Goal: Information Seeking & Learning: Learn about a topic

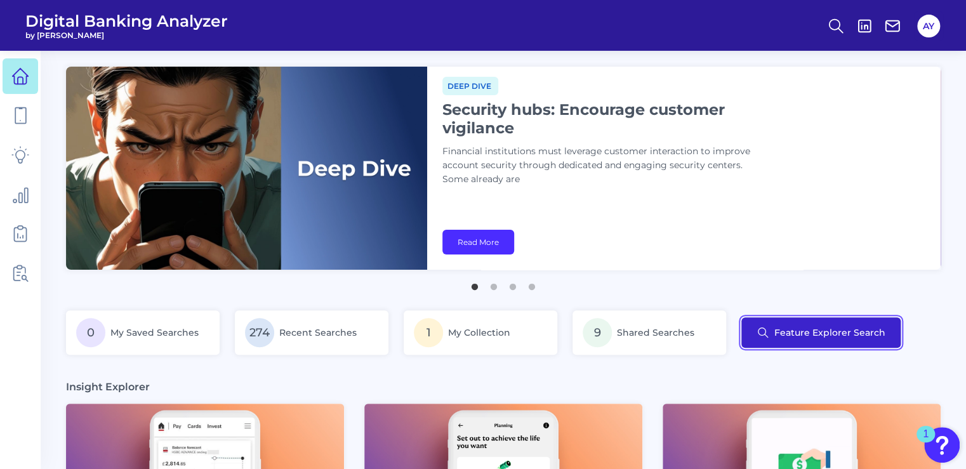
click at [788, 338] on button "Feature Explorer Search" at bounding box center [820, 332] width 159 height 30
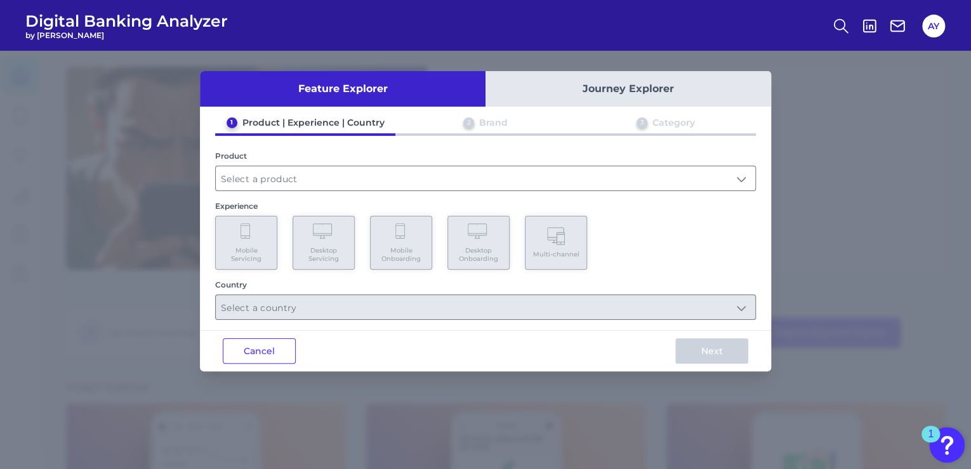
click at [604, 90] on button "Journey Explorer" at bounding box center [629, 89] width 286 height 36
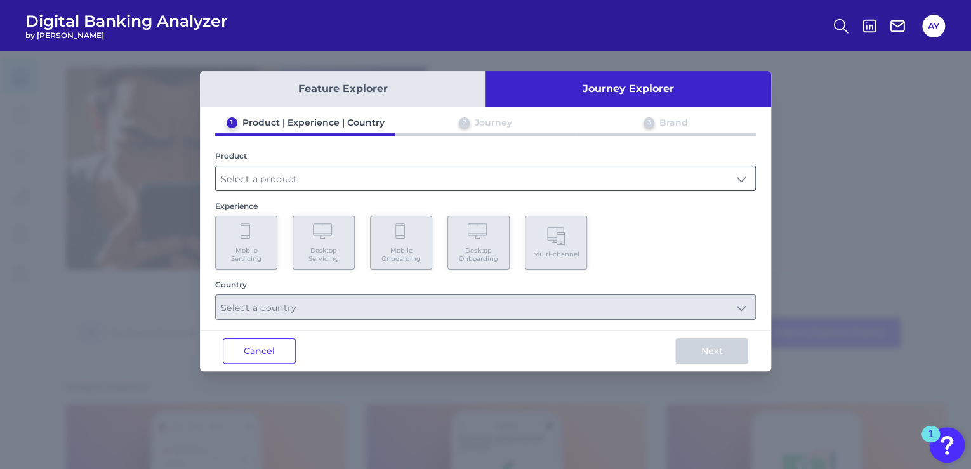
click at [269, 178] on input "text" at bounding box center [486, 178] width 540 height 24
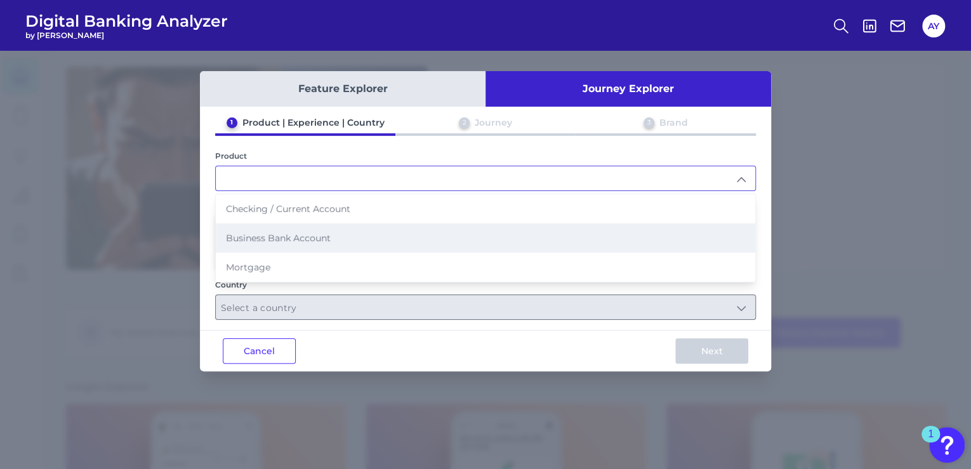
click at [256, 241] on span "Business Bank Account" at bounding box center [278, 237] width 105 height 11
type input "Business Bank Account"
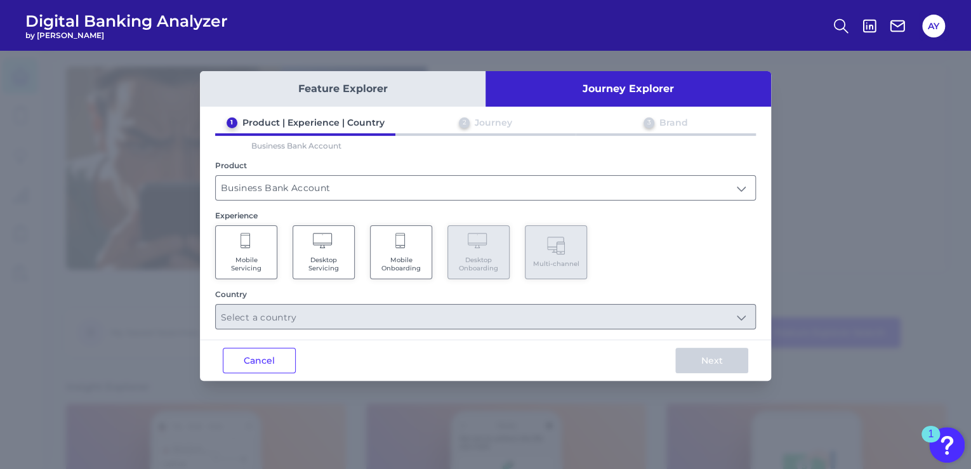
click at [413, 250] on Onboarding "Mobile Onboarding" at bounding box center [401, 252] width 62 height 54
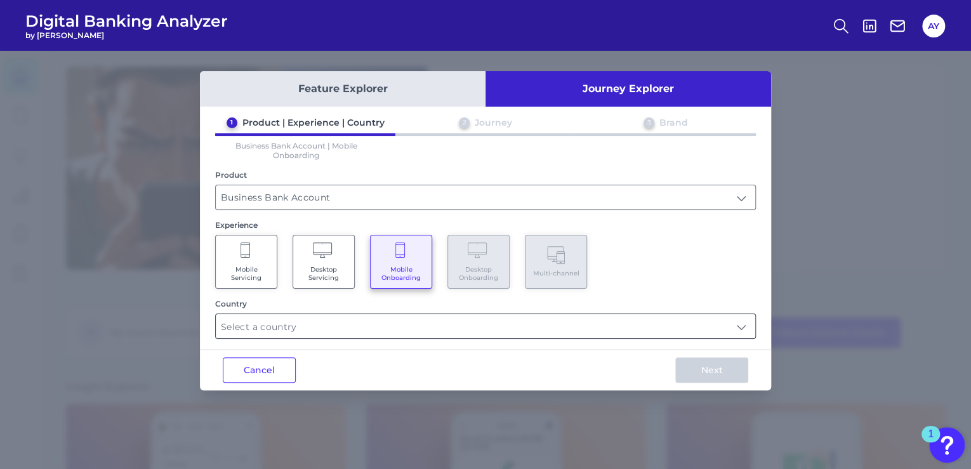
click at [270, 331] on input "text" at bounding box center [486, 326] width 540 height 24
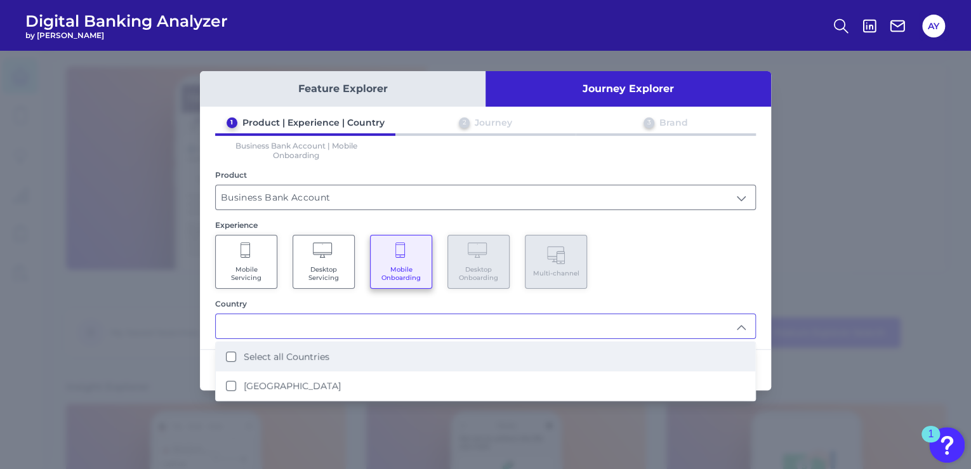
click at [231, 354] on Countries "Select all Countries" at bounding box center [231, 357] width 10 height 10
type input "Select all Countries"
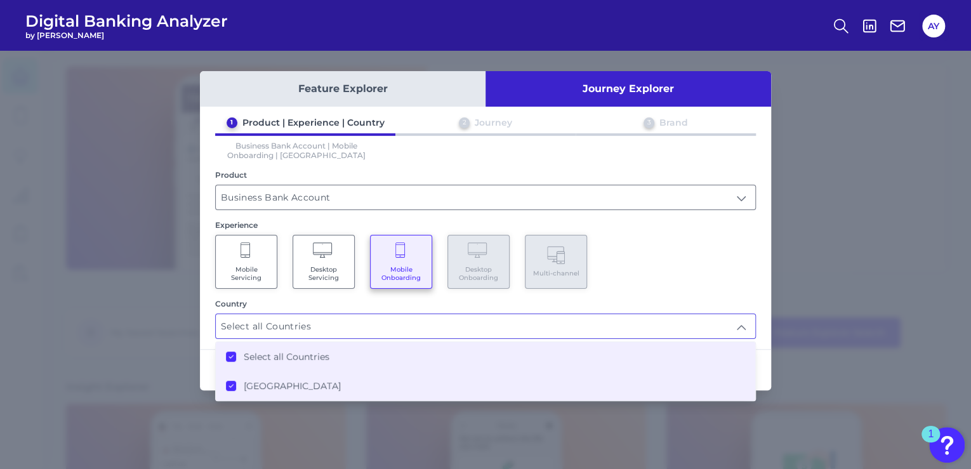
click at [752, 279] on div "Mobile Servicing Desktop Servicing Mobile Onboarding Desktop Onboarding Multi-c…" at bounding box center [485, 262] width 541 height 54
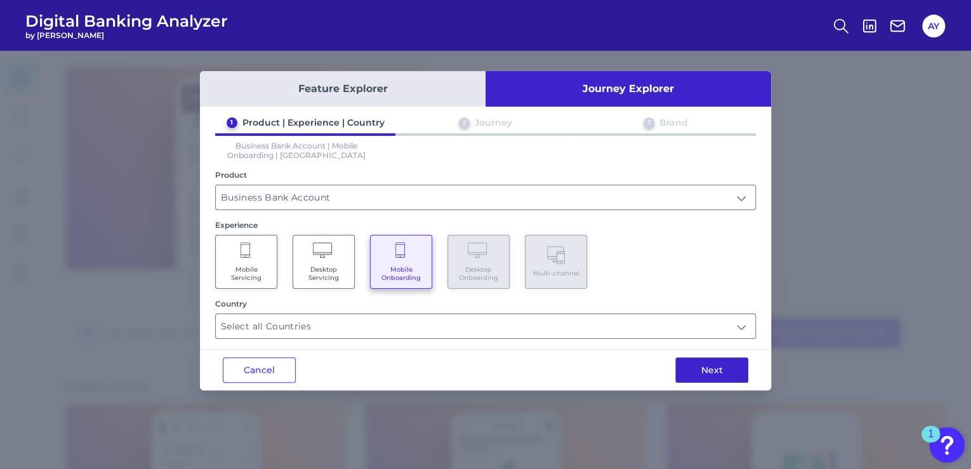
click at [731, 371] on button "Next" at bounding box center [711, 369] width 73 height 25
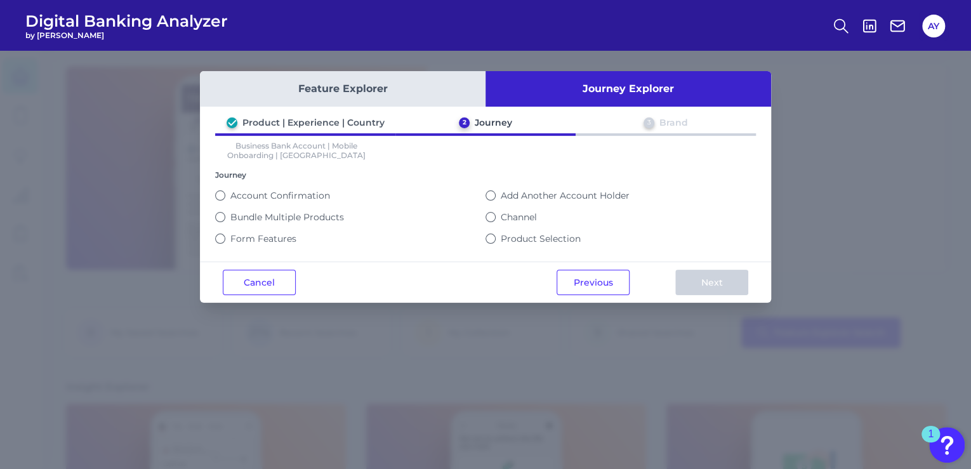
click at [526, 214] on label "Channel" at bounding box center [519, 216] width 36 height 11
click at [496, 214] on button "Channel" at bounding box center [491, 217] width 10 height 10
click at [731, 277] on button "Next" at bounding box center [711, 282] width 73 height 25
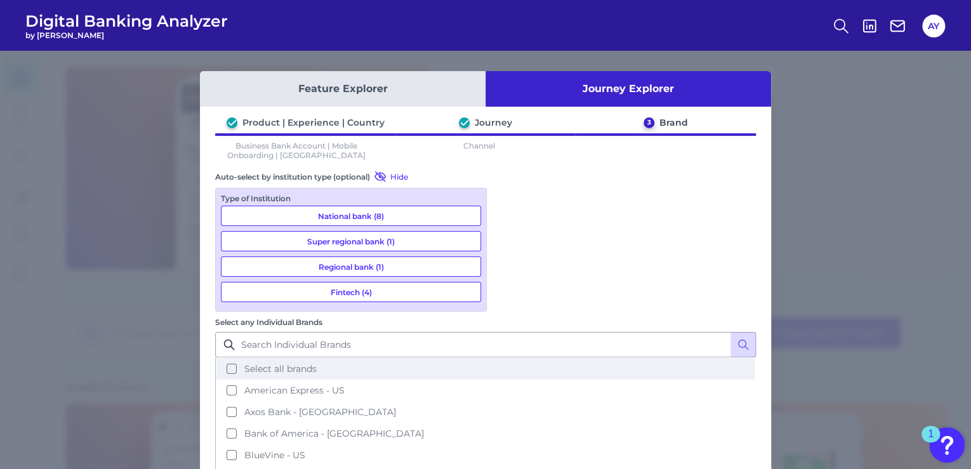
click at [510, 358] on button "Select all brands" at bounding box center [485, 369] width 538 height 22
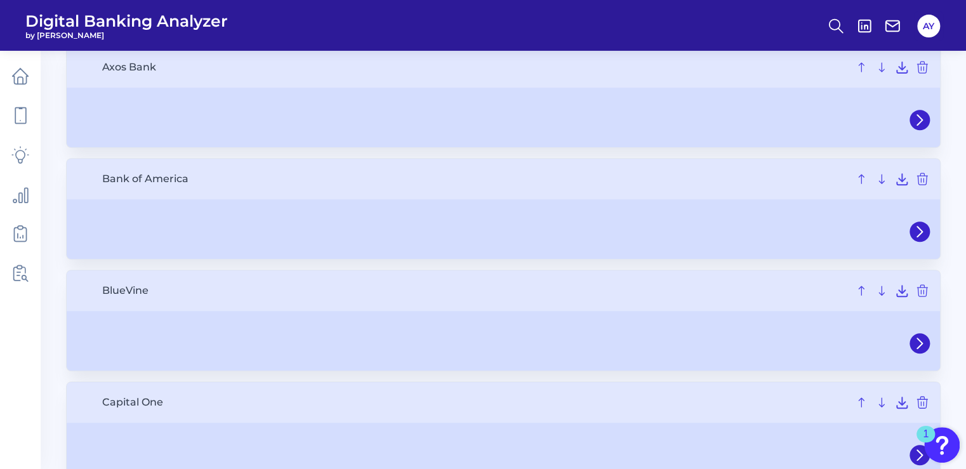
scroll to position [51, 0]
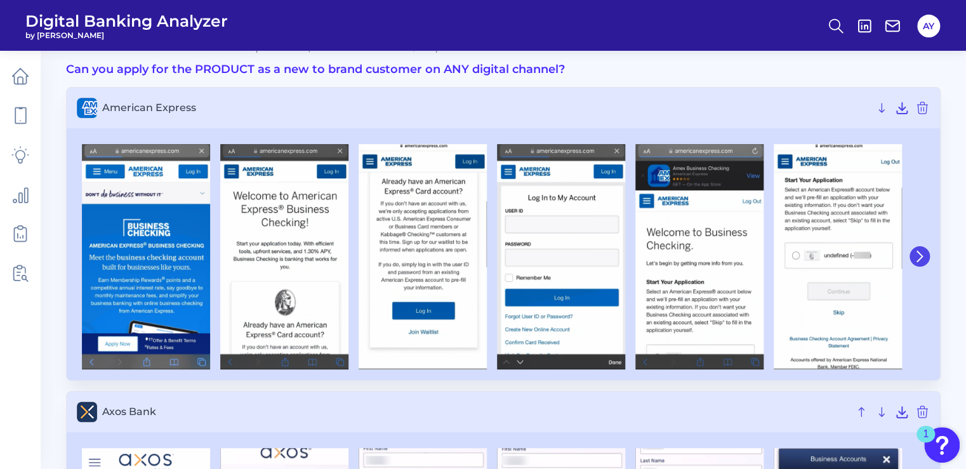
click at [920, 253] on icon at bounding box center [919, 256] width 11 height 11
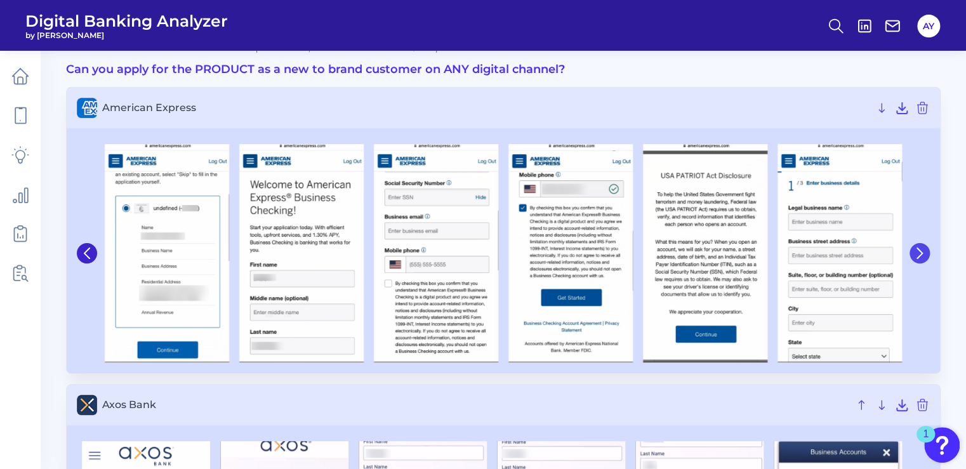
click at [920, 253] on icon at bounding box center [919, 253] width 11 height 11
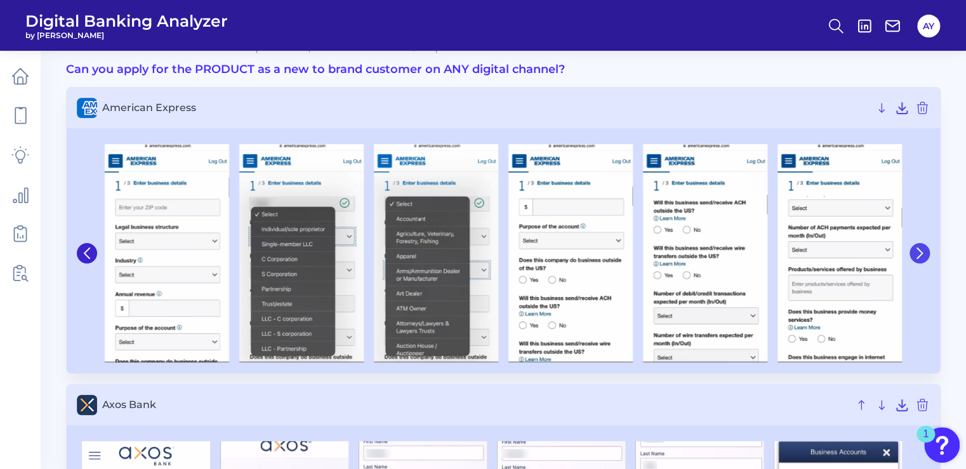
click at [922, 253] on icon at bounding box center [919, 253] width 5 height 10
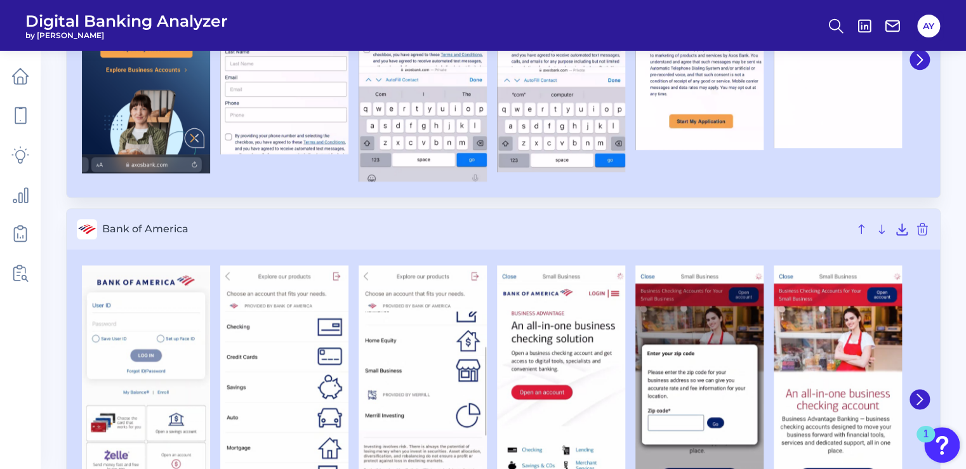
scroll to position [660, 0]
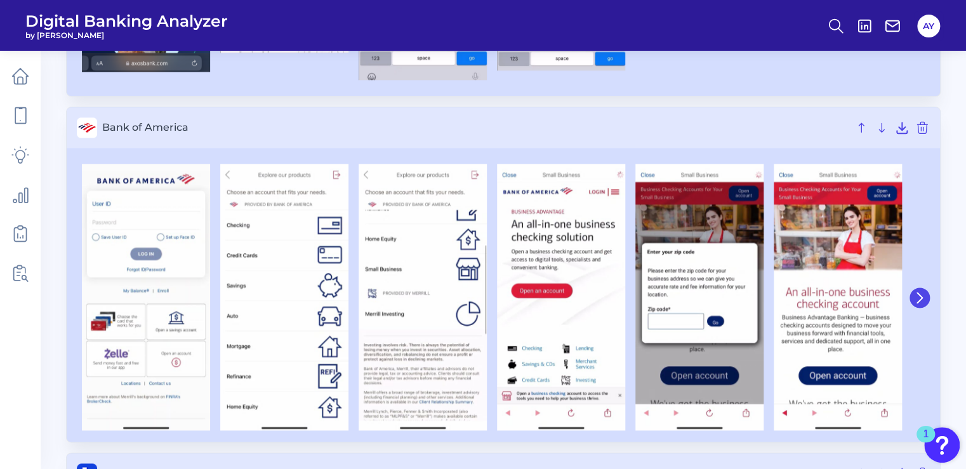
click at [921, 299] on icon at bounding box center [919, 297] width 11 height 11
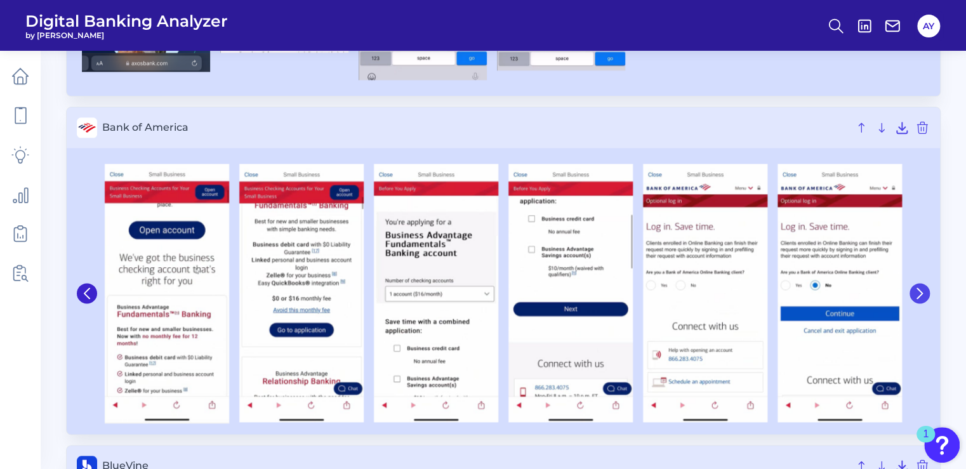
click at [921, 296] on icon at bounding box center [919, 293] width 11 height 11
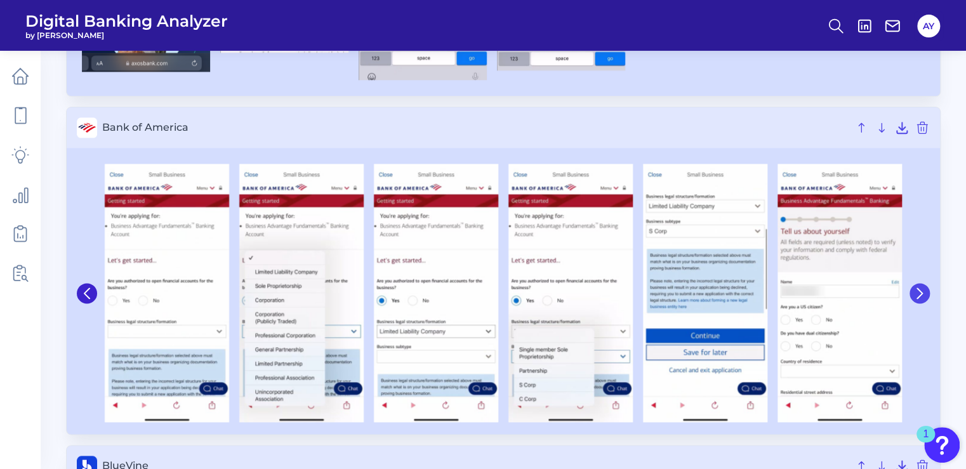
click at [921, 296] on icon at bounding box center [919, 293] width 11 height 11
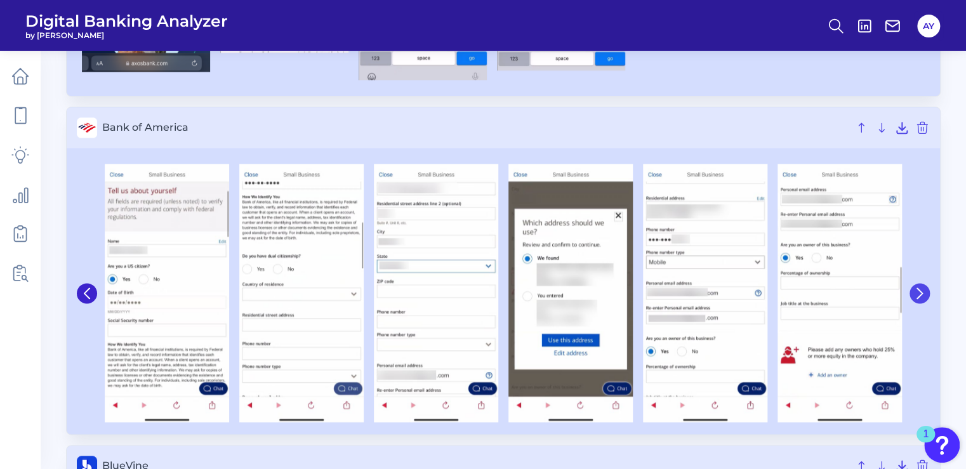
click at [921, 296] on icon at bounding box center [919, 293] width 11 height 11
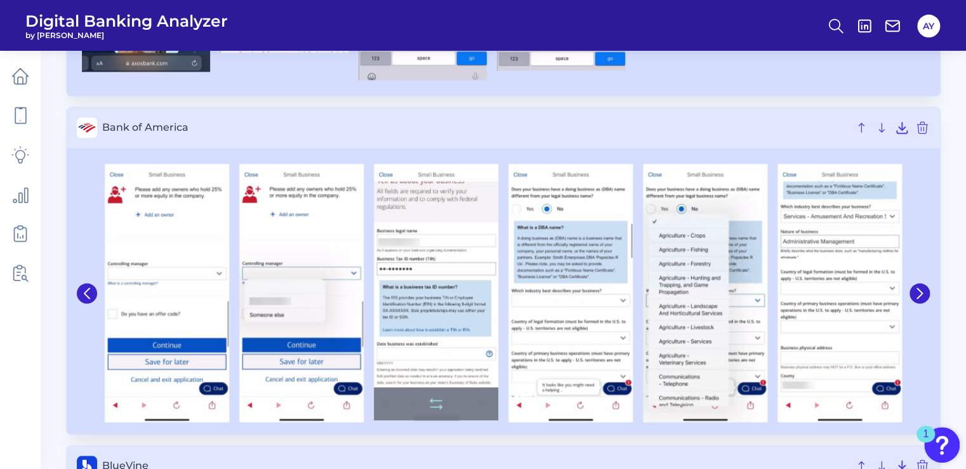
click at [427, 277] on img at bounding box center [436, 292] width 124 height 256
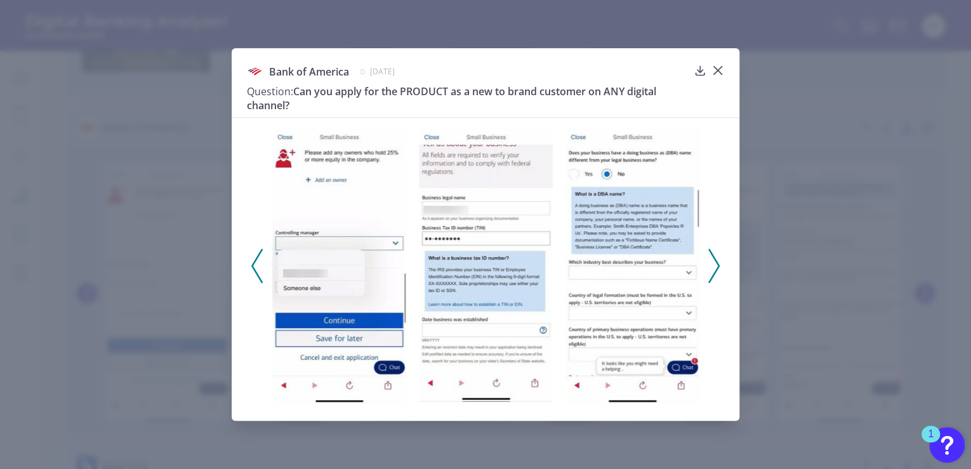
click at [929, 328] on div "Bank of America [DATE] Question: Can you apply for the PRODUCT as a new to bran…" at bounding box center [485, 234] width 971 height 469
click at [717, 77] on div "Bank of America [DATE] Question: Can you apply for the PRODUCT as a new to bran…" at bounding box center [485, 90] width 477 height 54
click at [715, 66] on icon at bounding box center [718, 70] width 13 height 13
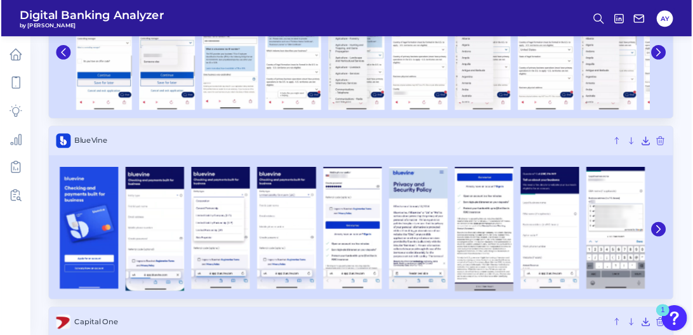
scroll to position [578, 0]
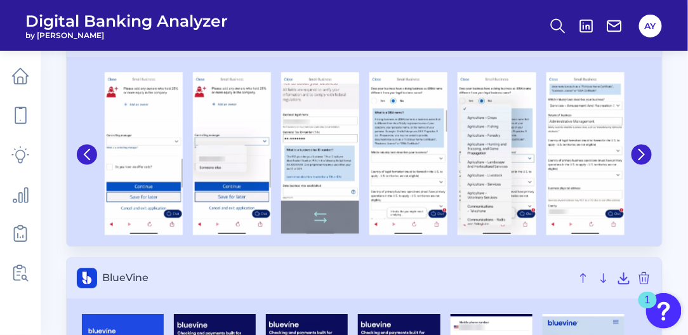
click at [330, 124] on img at bounding box center [320, 153] width 78 height 161
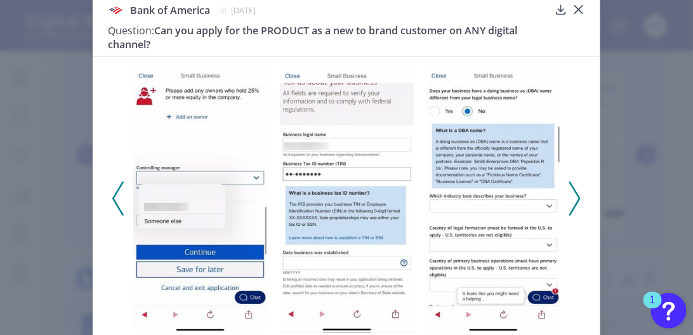
scroll to position [23, 0]
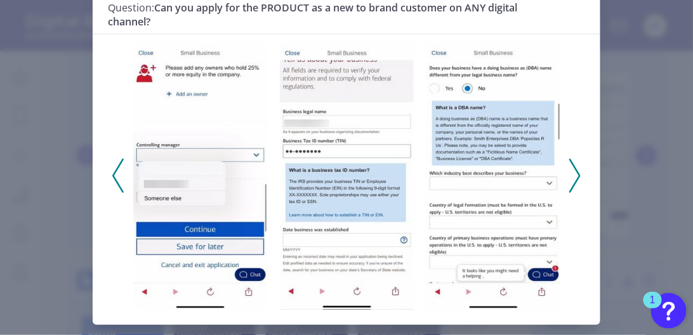
click at [575, 171] on polyline at bounding box center [575, 175] width 10 height 32
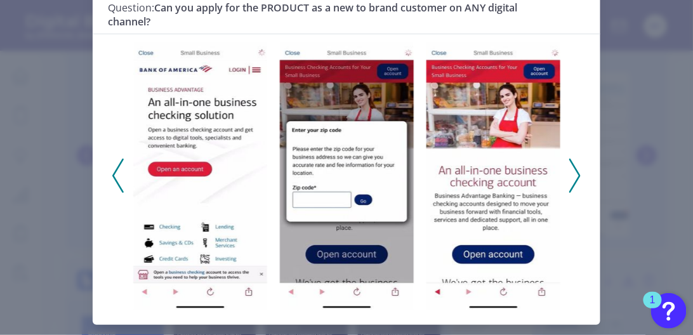
click at [644, 90] on div "Bank of America [DATE] Question: Can you apply for the PRODUCT as a new to bran…" at bounding box center [346, 167] width 693 height 335
click at [572, 170] on icon at bounding box center [574, 176] width 11 height 34
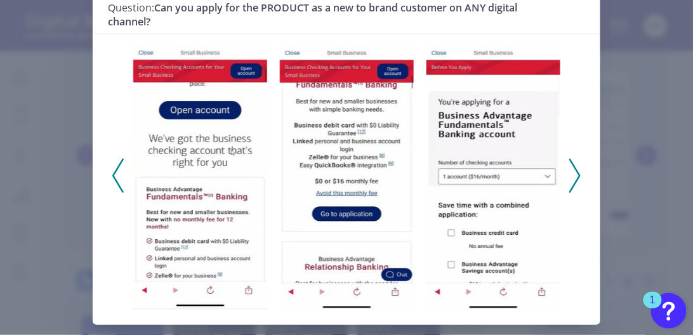
click at [573, 168] on polyline at bounding box center [575, 175] width 10 height 32
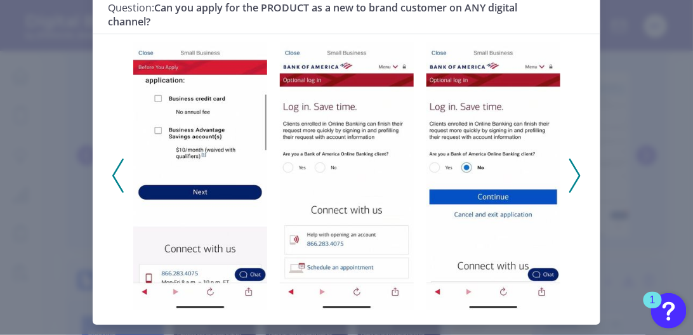
click at [574, 168] on polyline at bounding box center [575, 175] width 10 height 32
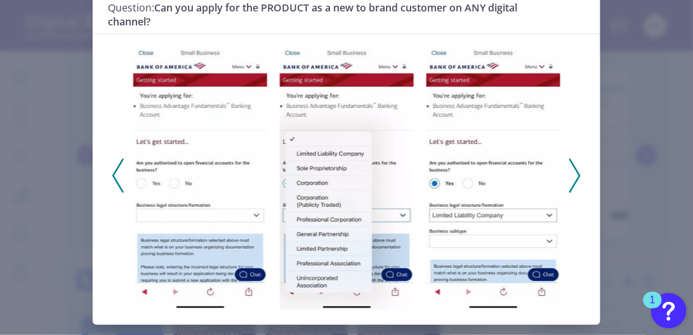
click at [574, 168] on icon at bounding box center [574, 176] width 11 height 34
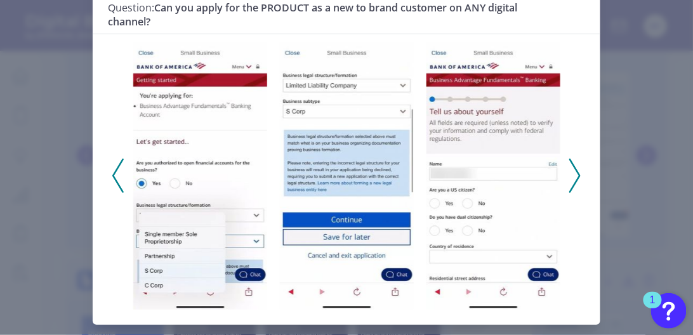
click at [575, 167] on icon at bounding box center [574, 176] width 11 height 34
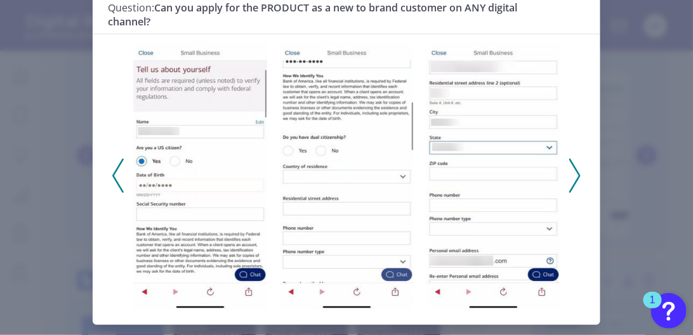
click at [575, 167] on icon at bounding box center [574, 176] width 11 height 34
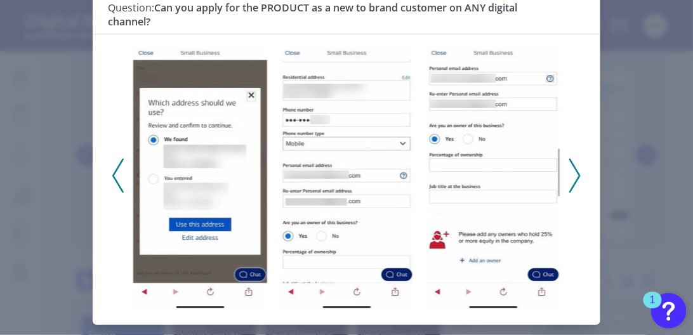
click at [575, 167] on icon at bounding box center [574, 176] width 11 height 34
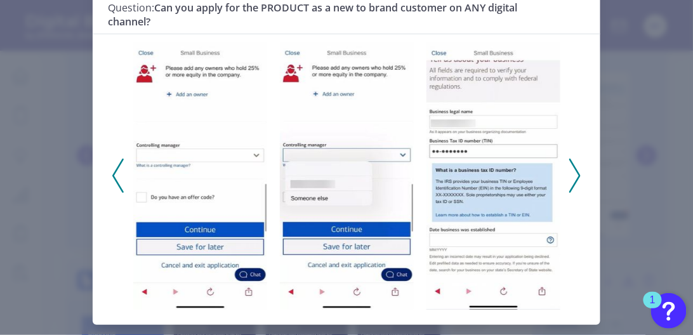
click at [575, 166] on icon at bounding box center [574, 176] width 11 height 34
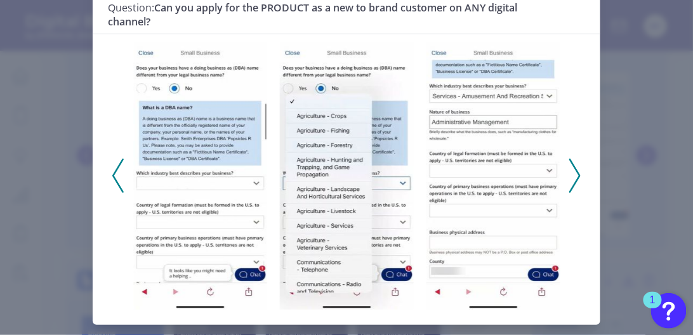
click at [569, 171] on icon at bounding box center [574, 176] width 11 height 34
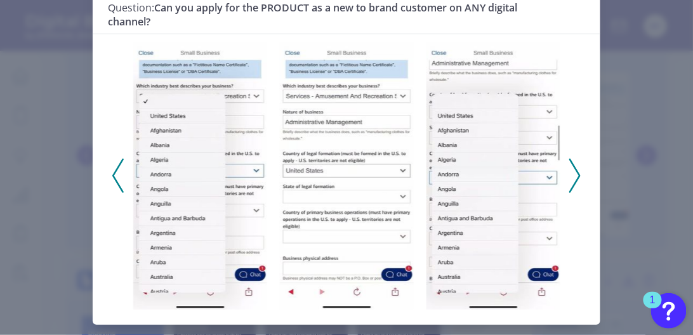
click at [569, 171] on icon at bounding box center [574, 176] width 11 height 34
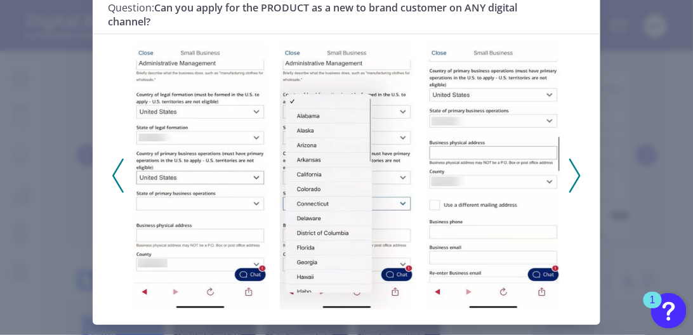
click at [569, 170] on icon at bounding box center [574, 176] width 11 height 34
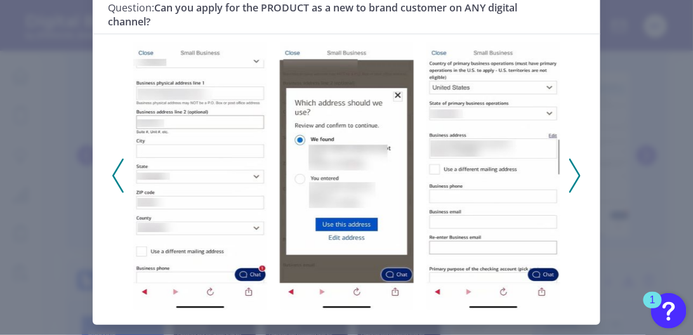
click at [569, 170] on icon at bounding box center [574, 176] width 11 height 34
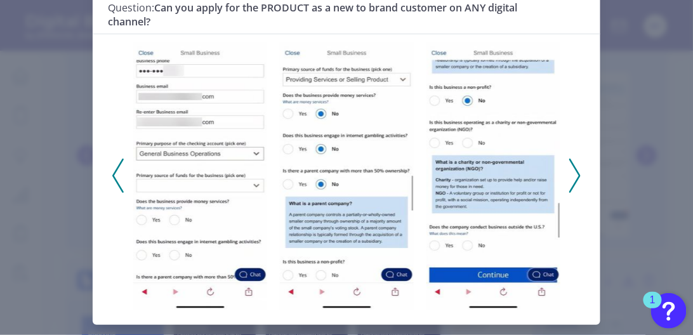
click at [570, 170] on icon at bounding box center [574, 176] width 11 height 34
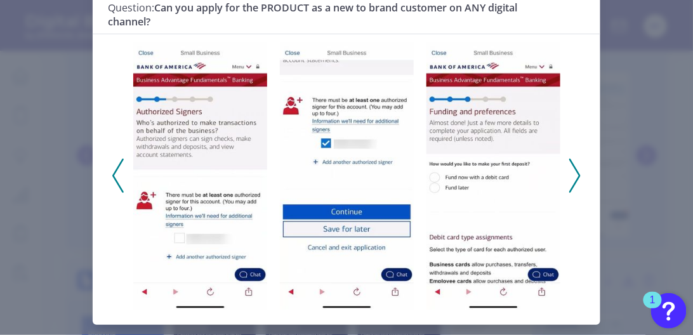
click at [622, 151] on div "Bank of America [DATE] Question: Can you apply for the PRODUCT as a new to bran…" at bounding box center [346, 167] width 693 height 335
click at [616, 151] on div "Bank of America [DATE] Question: Can you apply for the PRODUCT as a new to bran…" at bounding box center [346, 167] width 693 height 335
click at [53, 34] on div "Bank of America [DATE] Question: Can you apply for the PRODUCT as a new to bran…" at bounding box center [346, 167] width 693 height 335
click at [632, 122] on div "Bank of America [DATE] Question: Can you apply for the PRODUCT as a new to bran…" at bounding box center [346, 167] width 693 height 335
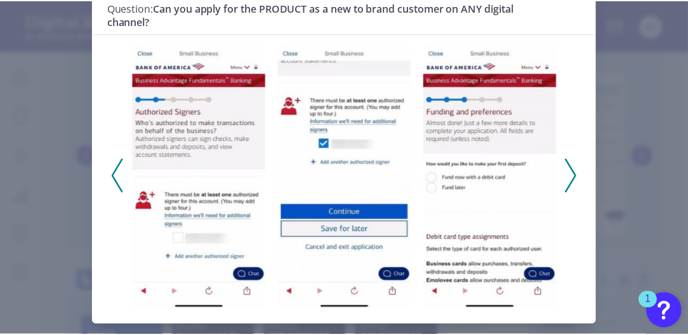
scroll to position [0, 0]
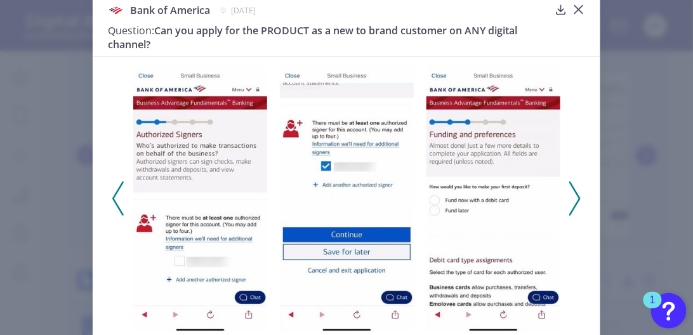
click at [576, 6] on icon at bounding box center [579, 9] width 13 height 13
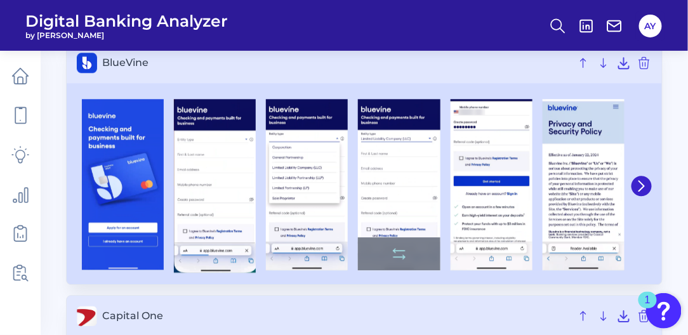
scroll to position [832, 0]
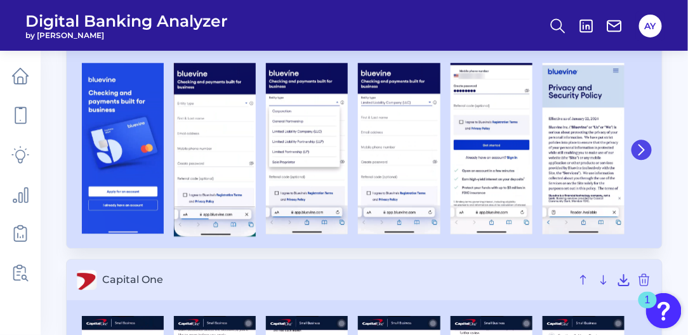
click at [635, 149] on button at bounding box center [642, 150] width 20 height 20
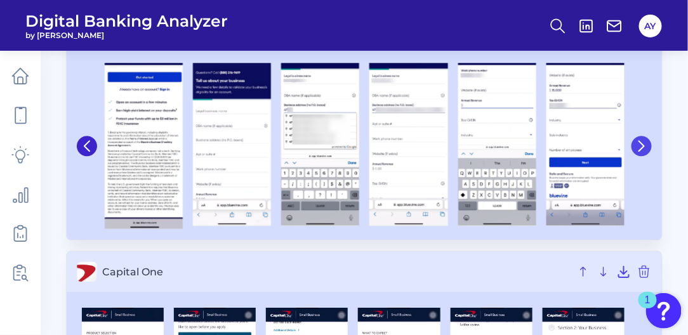
click at [636, 148] on icon at bounding box center [641, 145] width 11 height 11
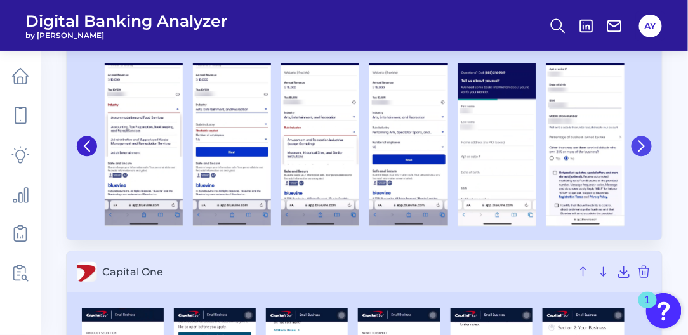
click at [644, 143] on icon at bounding box center [641, 146] width 5 height 10
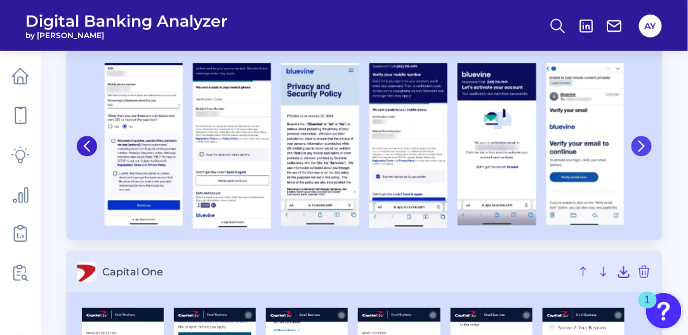
click at [644, 143] on icon at bounding box center [641, 146] width 5 height 10
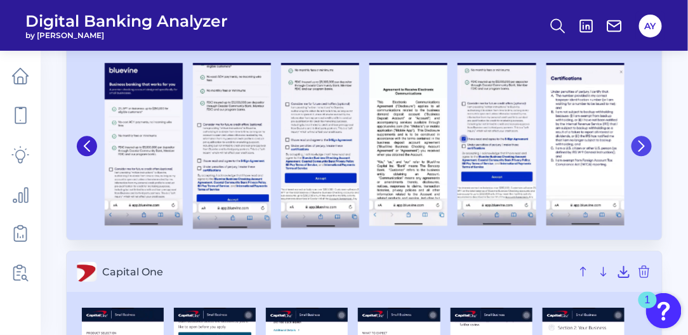
click at [641, 145] on icon at bounding box center [641, 145] width 11 height 11
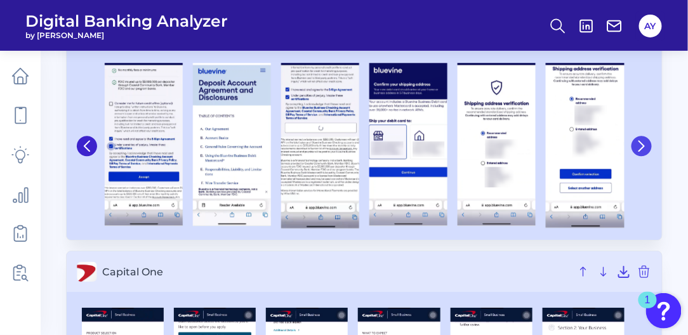
click at [641, 145] on icon at bounding box center [641, 145] width 11 height 11
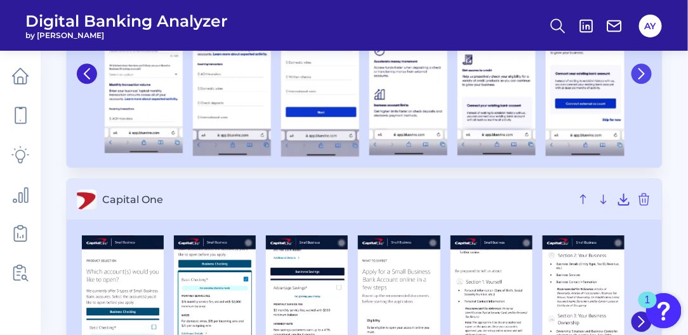
scroll to position [1014, 0]
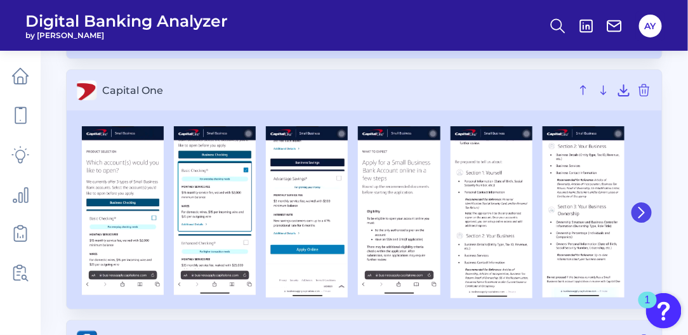
click at [641, 211] on icon at bounding box center [641, 212] width 11 height 11
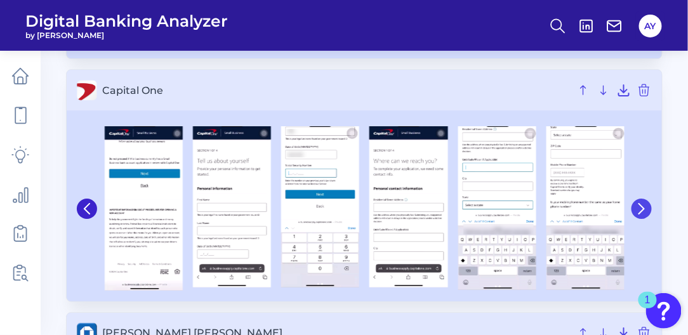
click at [642, 209] on icon at bounding box center [641, 208] width 11 height 11
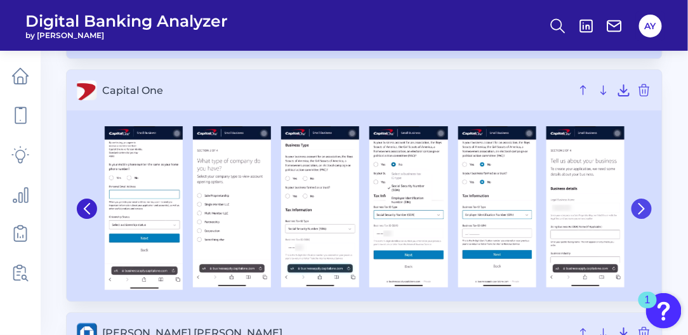
click at [642, 203] on icon at bounding box center [641, 208] width 5 height 10
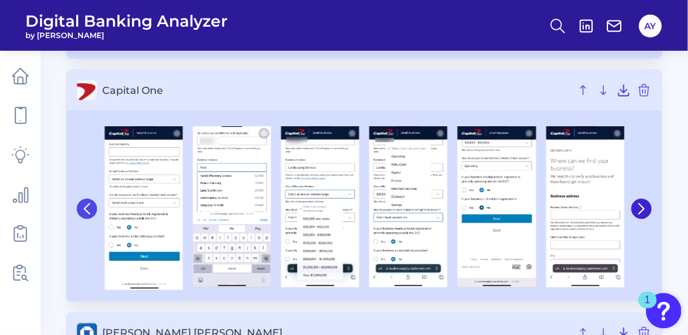
click at [79, 211] on button at bounding box center [87, 209] width 20 height 20
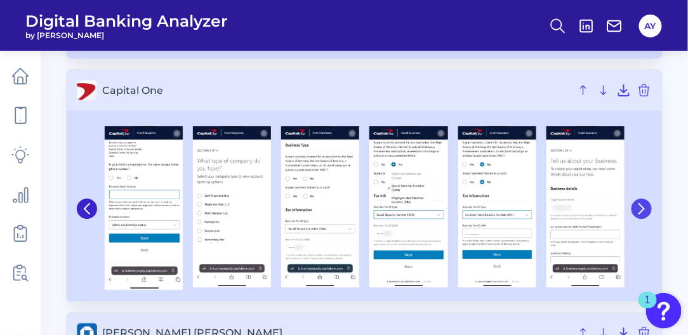
click at [646, 203] on icon at bounding box center [641, 208] width 11 height 11
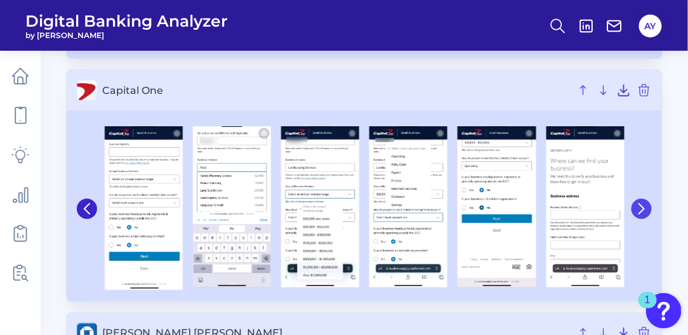
click at [646, 203] on icon at bounding box center [641, 208] width 11 height 11
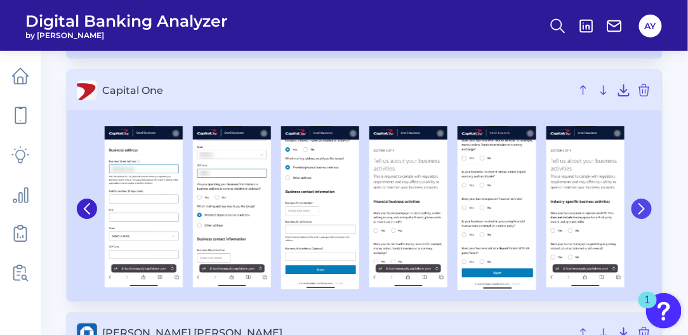
click at [646, 203] on icon at bounding box center [641, 208] width 11 height 11
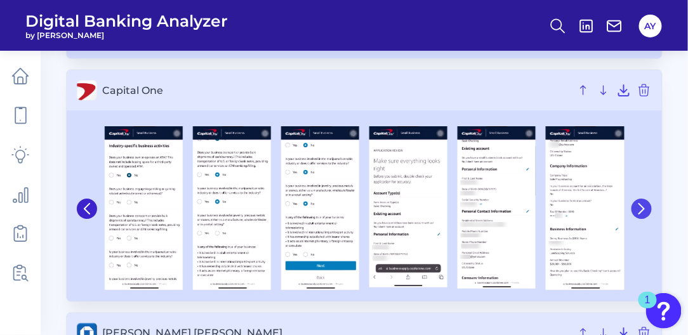
click at [644, 203] on icon at bounding box center [641, 208] width 11 height 11
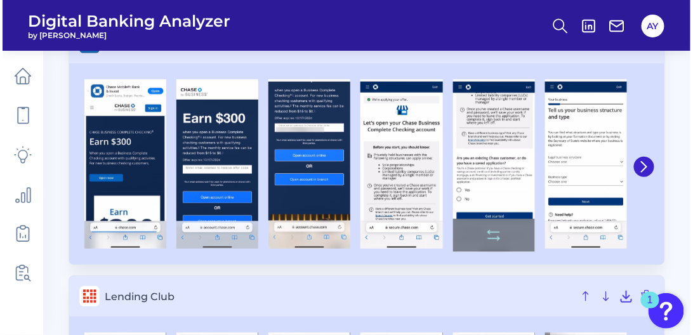
scroll to position [1268, 0]
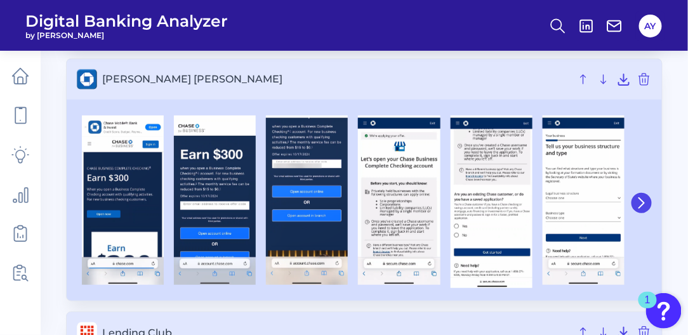
click at [641, 199] on icon at bounding box center [641, 202] width 11 height 11
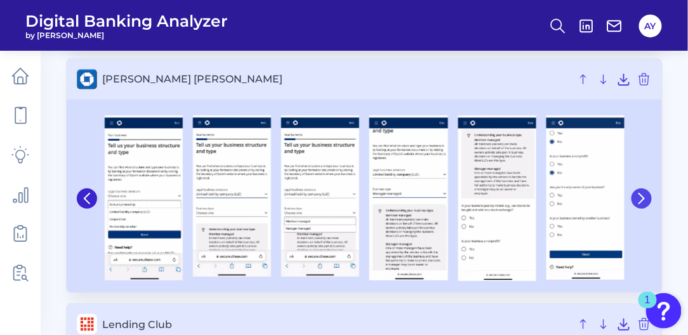
click at [641, 199] on icon at bounding box center [641, 199] width 5 height 10
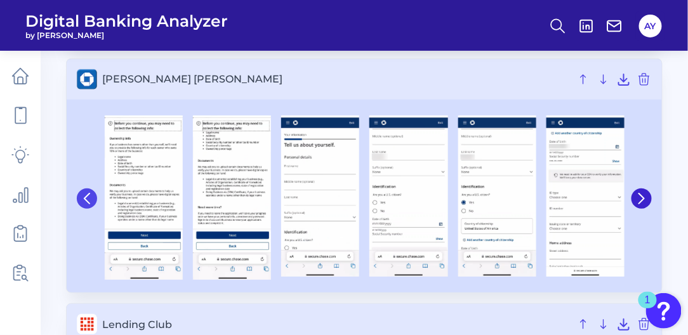
click at [88, 197] on icon at bounding box center [86, 198] width 11 height 11
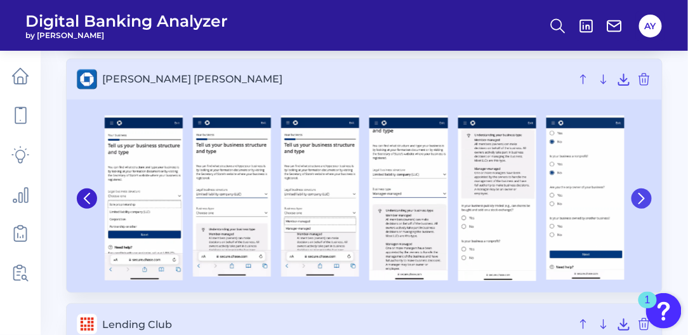
click at [640, 194] on icon at bounding box center [641, 198] width 11 height 11
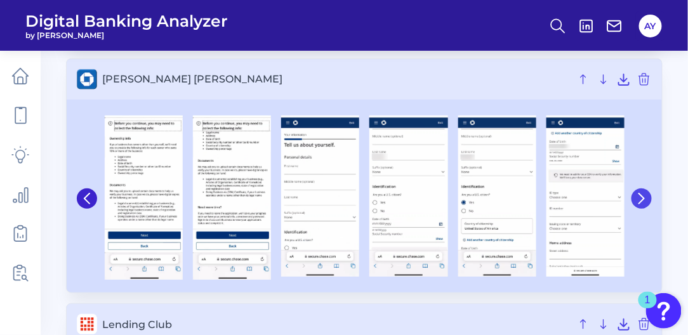
click at [640, 194] on icon at bounding box center [641, 198] width 11 height 11
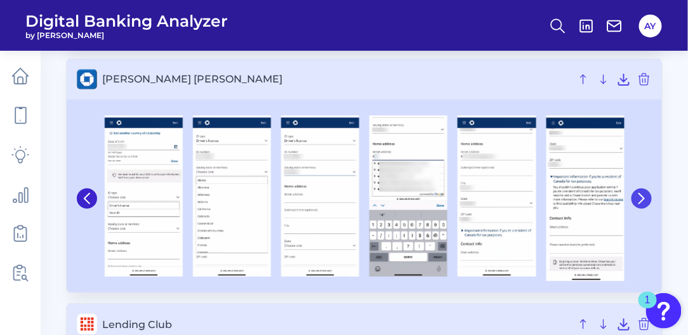
click at [640, 194] on icon at bounding box center [641, 198] width 11 height 11
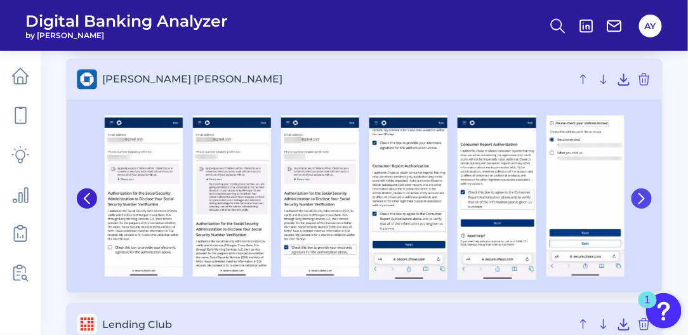
click at [640, 194] on icon at bounding box center [641, 198] width 11 height 11
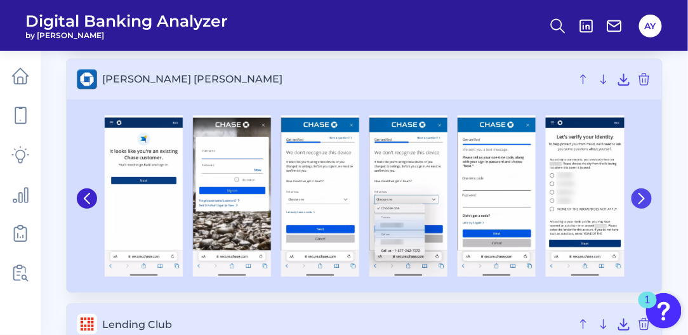
click at [641, 194] on icon at bounding box center [641, 198] width 11 height 11
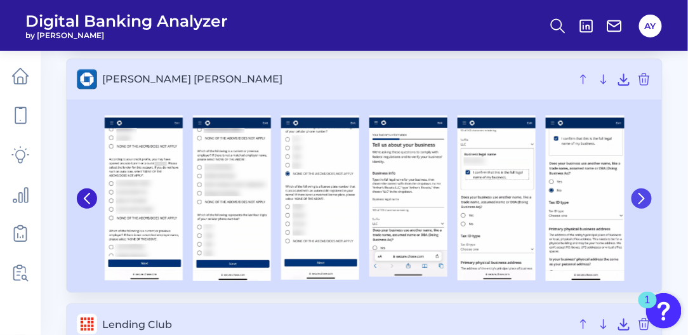
click at [642, 196] on icon at bounding box center [641, 198] width 11 height 11
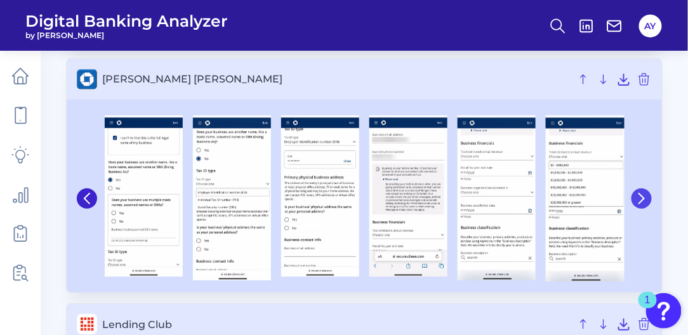
click at [644, 193] on icon at bounding box center [641, 198] width 11 height 11
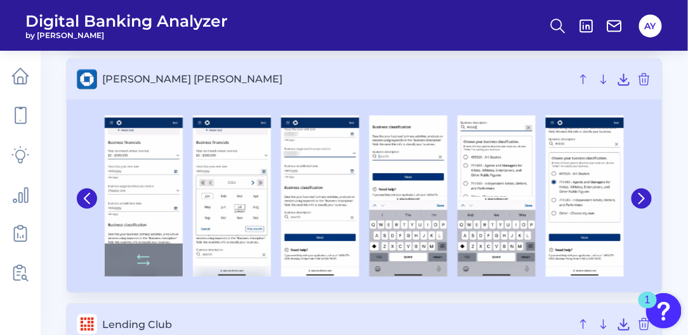
click at [133, 131] on img at bounding box center [144, 197] width 78 height 162
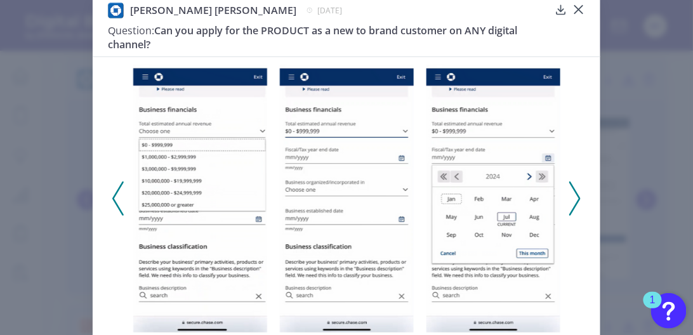
click at [116, 202] on icon at bounding box center [117, 199] width 11 height 34
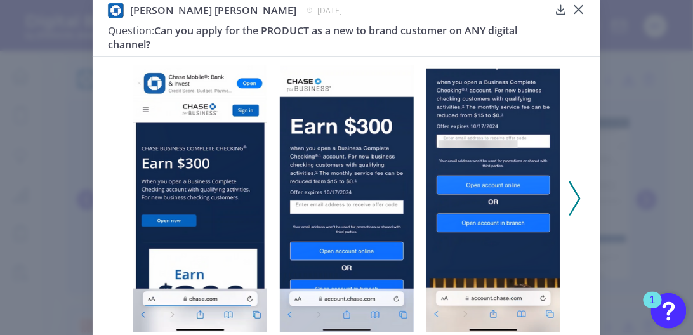
click at [573, 194] on icon at bounding box center [574, 199] width 11 height 34
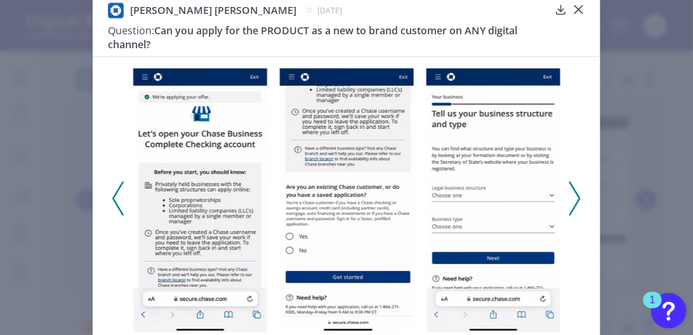
click at [573, 194] on icon at bounding box center [574, 199] width 11 height 34
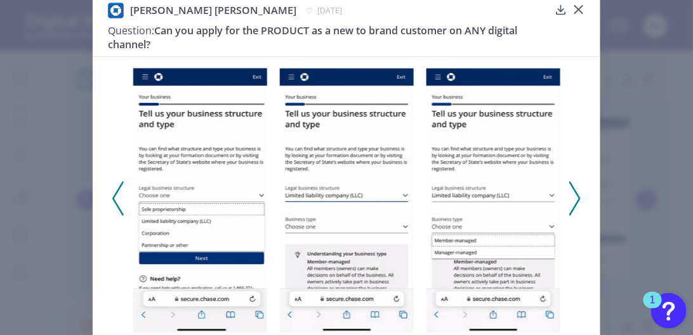
click at [573, 194] on icon at bounding box center [574, 199] width 11 height 34
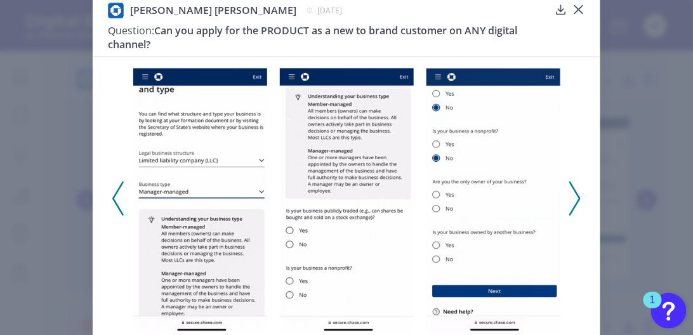
click at [573, 194] on icon at bounding box center [574, 199] width 11 height 34
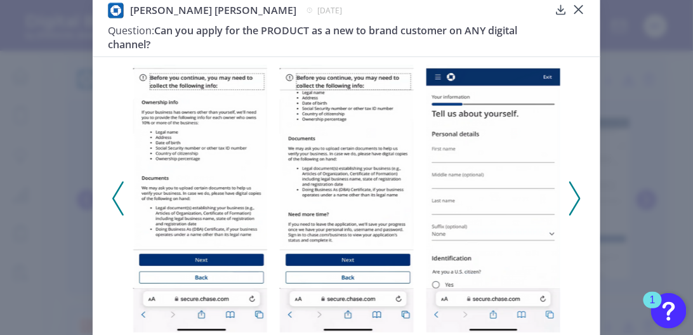
click at [573, 194] on icon at bounding box center [574, 199] width 11 height 34
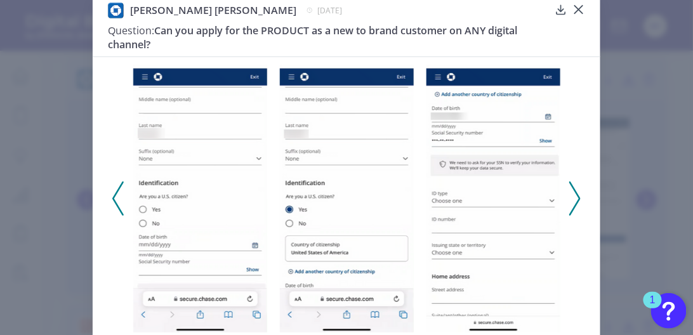
click at [573, 194] on icon at bounding box center [574, 199] width 11 height 34
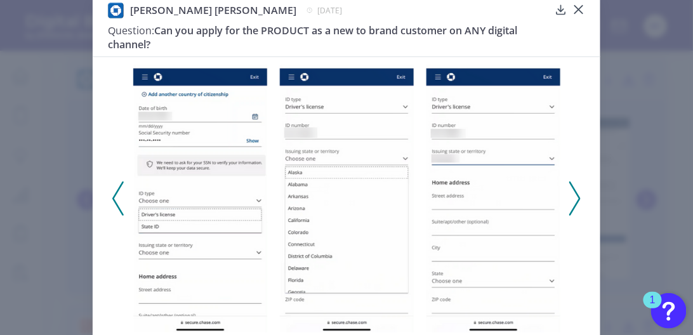
click at [573, 194] on icon at bounding box center [574, 199] width 11 height 34
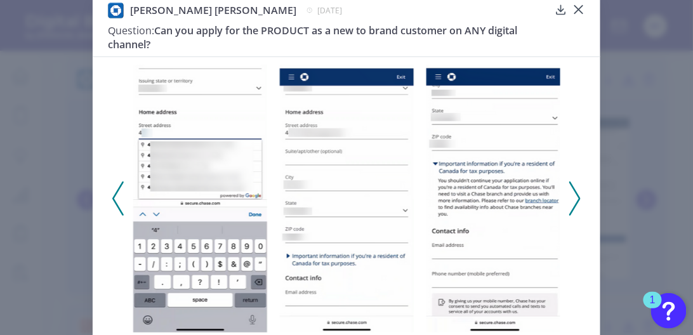
click at [573, 194] on icon at bounding box center [574, 199] width 11 height 34
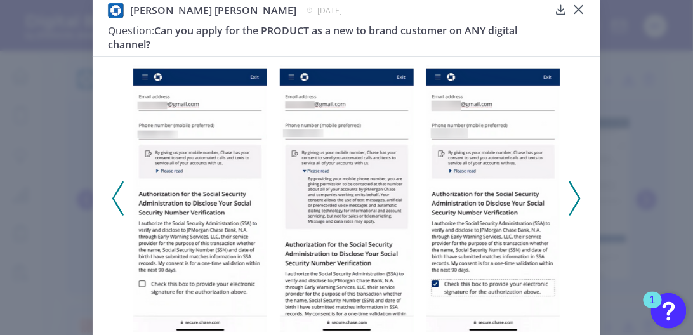
click at [573, 194] on icon at bounding box center [574, 199] width 11 height 34
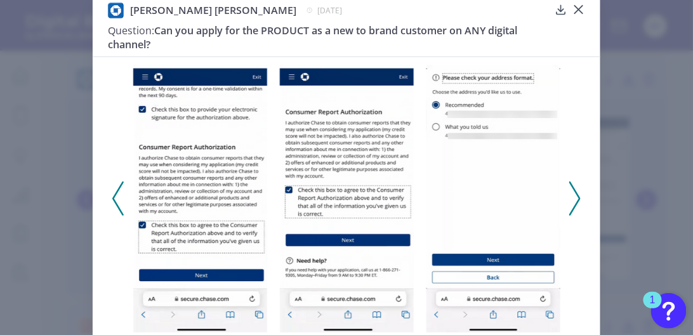
click at [573, 194] on icon at bounding box center [574, 199] width 11 height 34
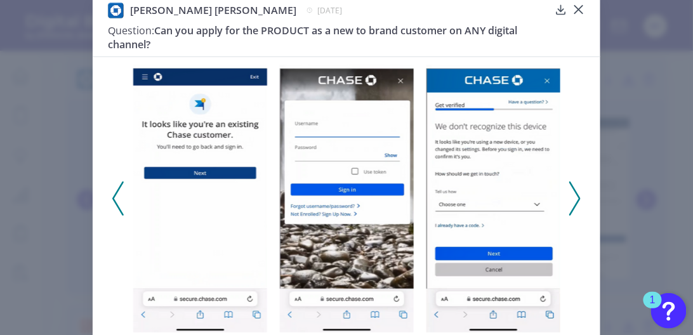
click at [573, 194] on icon at bounding box center [574, 199] width 11 height 34
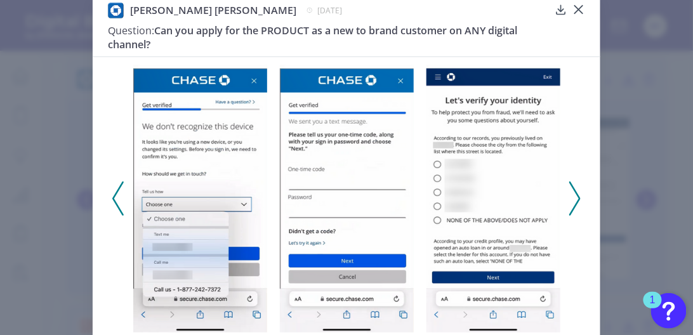
click at [573, 194] on icon at bounding box center [574, 199] width 11 height 34
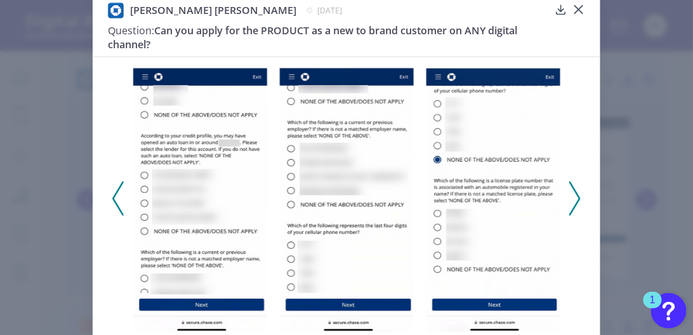
click at [573, 194] on icon at bounding box center [574, 199] width 11 height 34
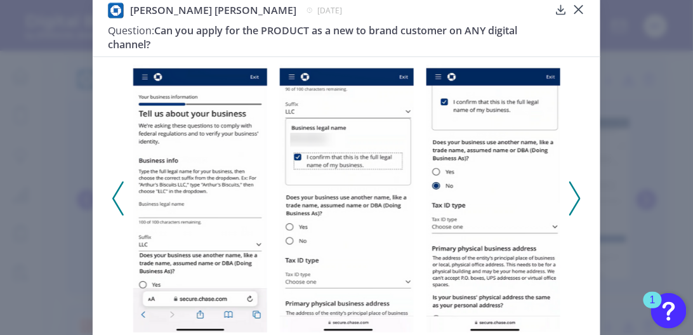
click at [573, 194] on icon at bounding box center [574, 199] width 11 height 34
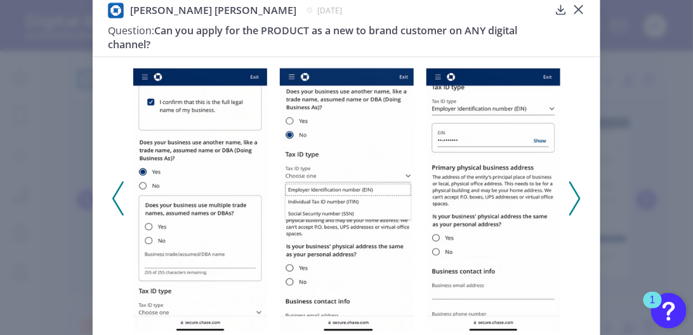
click at [573, 194] on icon at bounding box center [574, 199] width 11 height 34
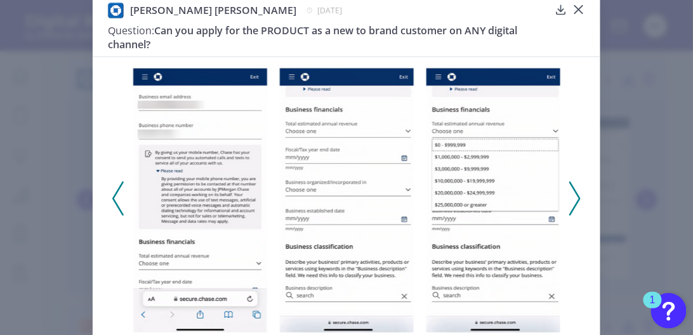
click at [623, 173] on div "[PERSON_NAME] [PERSON_NAME] [DATE] Question: Can you apply for the PRODUCT as a…" at bounding box center [346, 167] width 693 height 335
